Goal: Task Accomplishment & Management: Complete application form

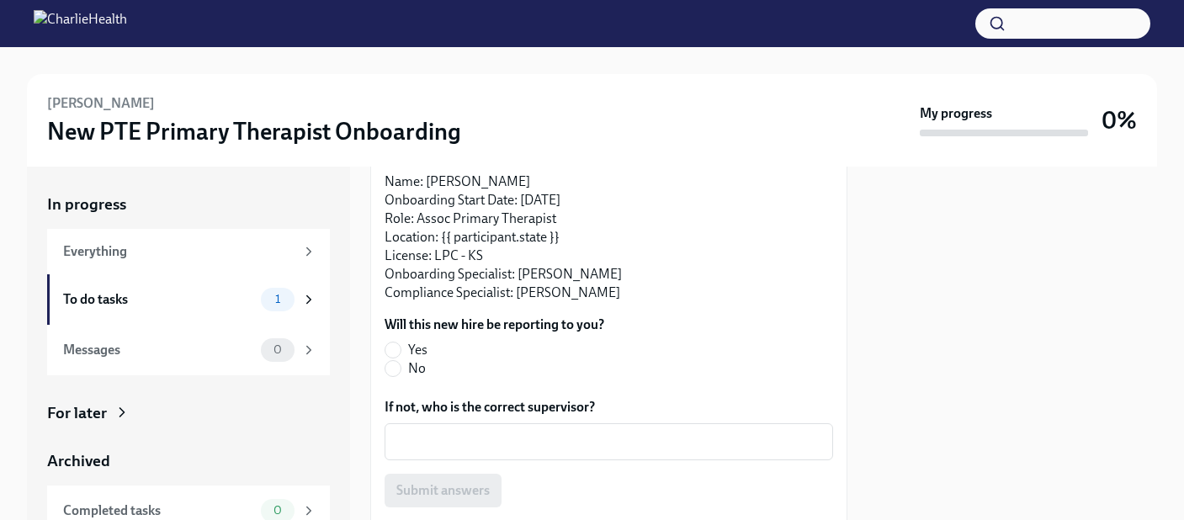
scroll to position [178, 0]
click at [403, 347] on label "Yes" at bounding box center [488, 349] width 206 height 19
click at [401, 347] on input "Yes" at bounding box center [393, 349] width 15 height 15
radio input "true"
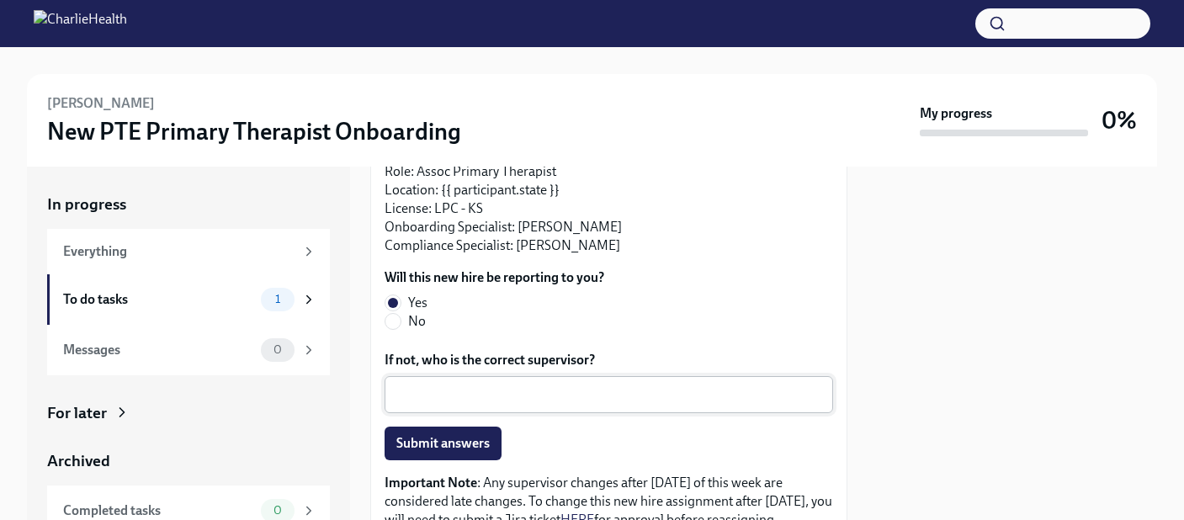
scroll to position [248, 0]
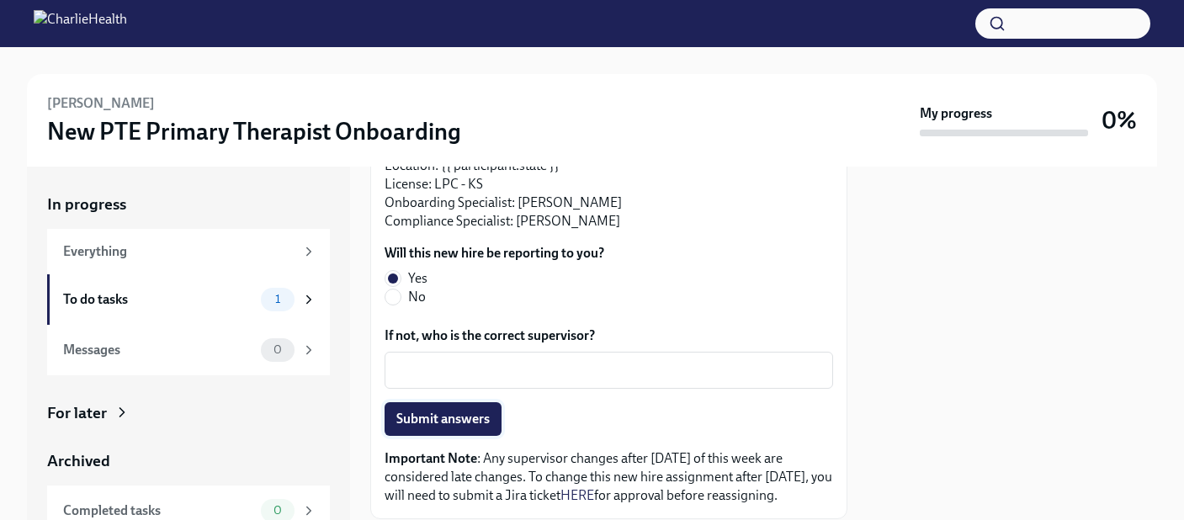
click at [492, 420] on button "Submit answers" at bounding box center [443, 419] width 117 height 34
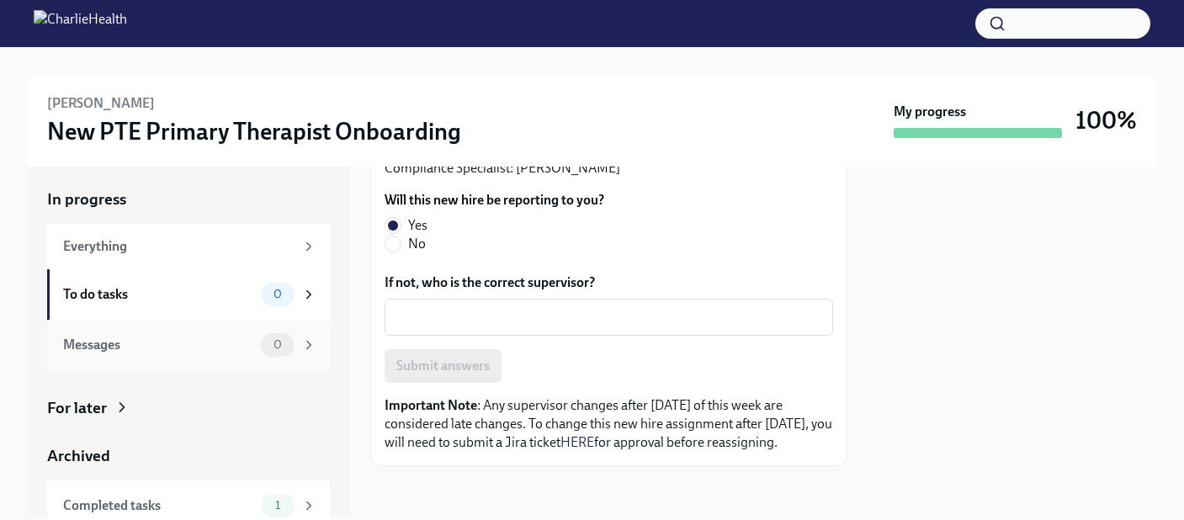
scroll to position [0, 0]
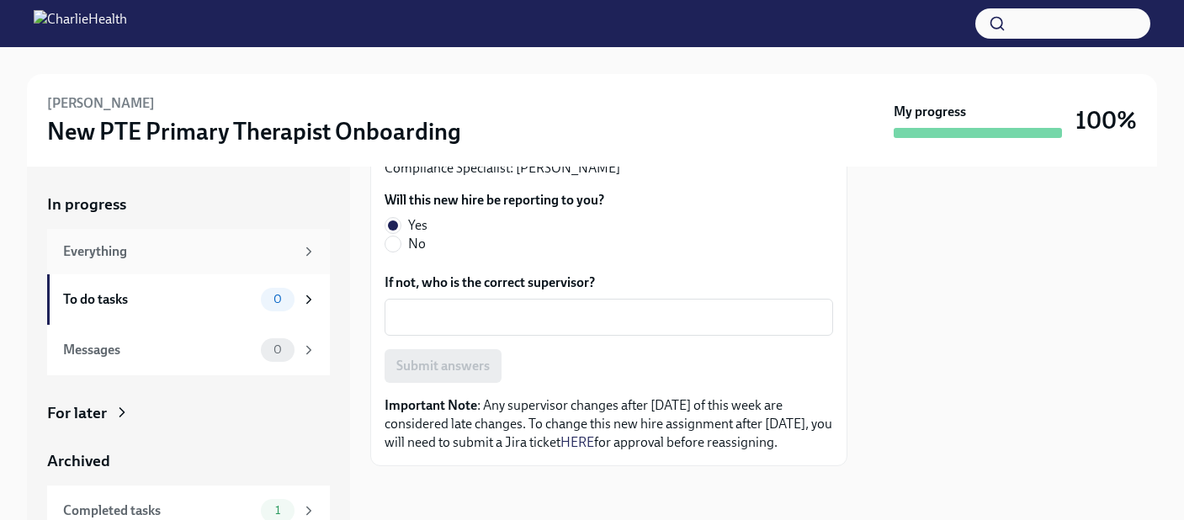
click at [249, 259] on div "Everything" at bounding box center [179, 251] width 232 height 19
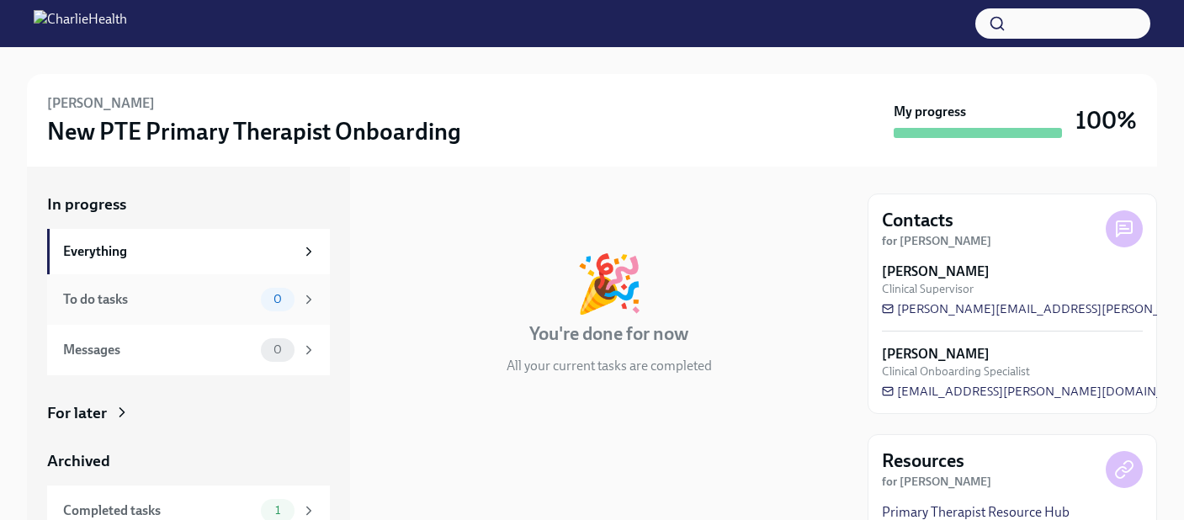
click at [221, 299] on div "To do tasks" at bounding box center [158, 299] width 191 height 19
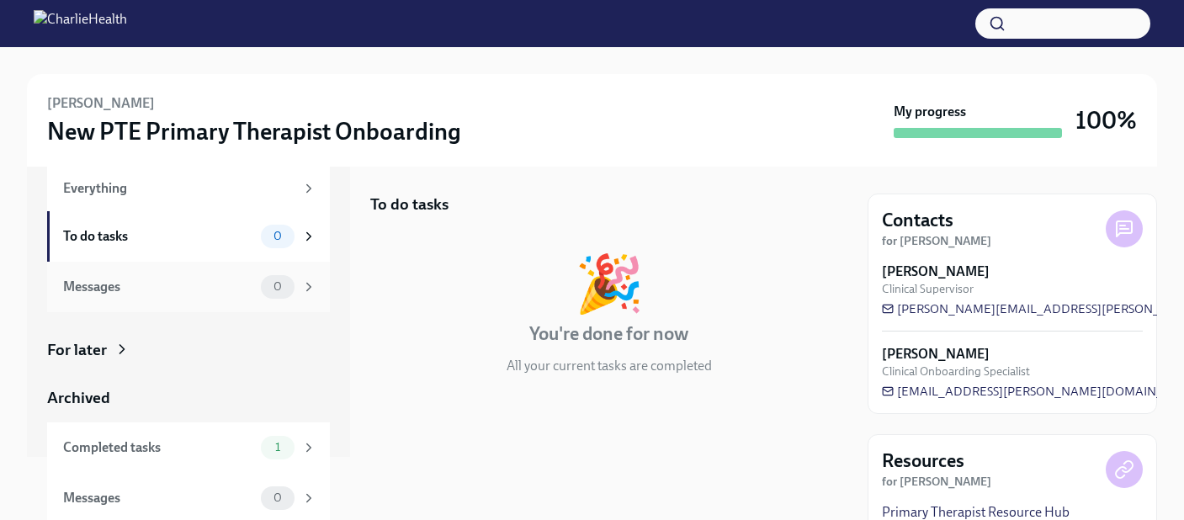
scroll to position [67, 0]
